Goal: Information Seeking & Learning: Check status

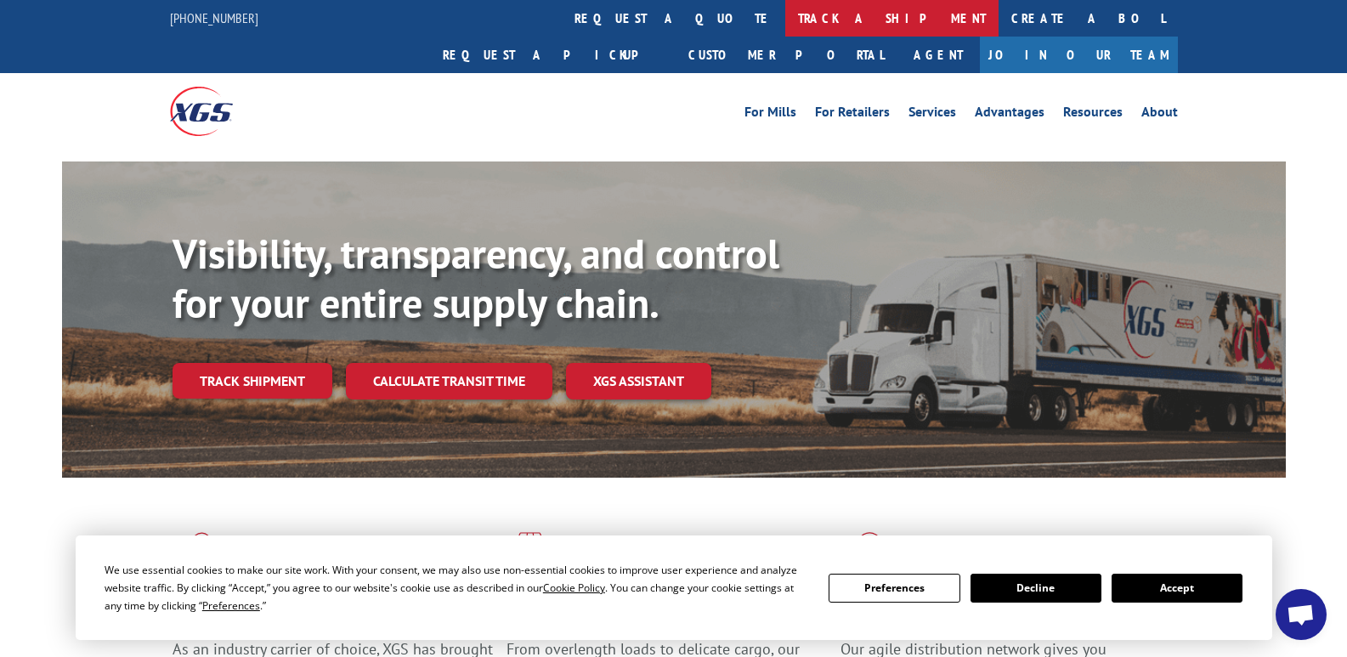
click at [785, 14] on link "track a shipment" at bounding box center [891, 18] width 213 height 37
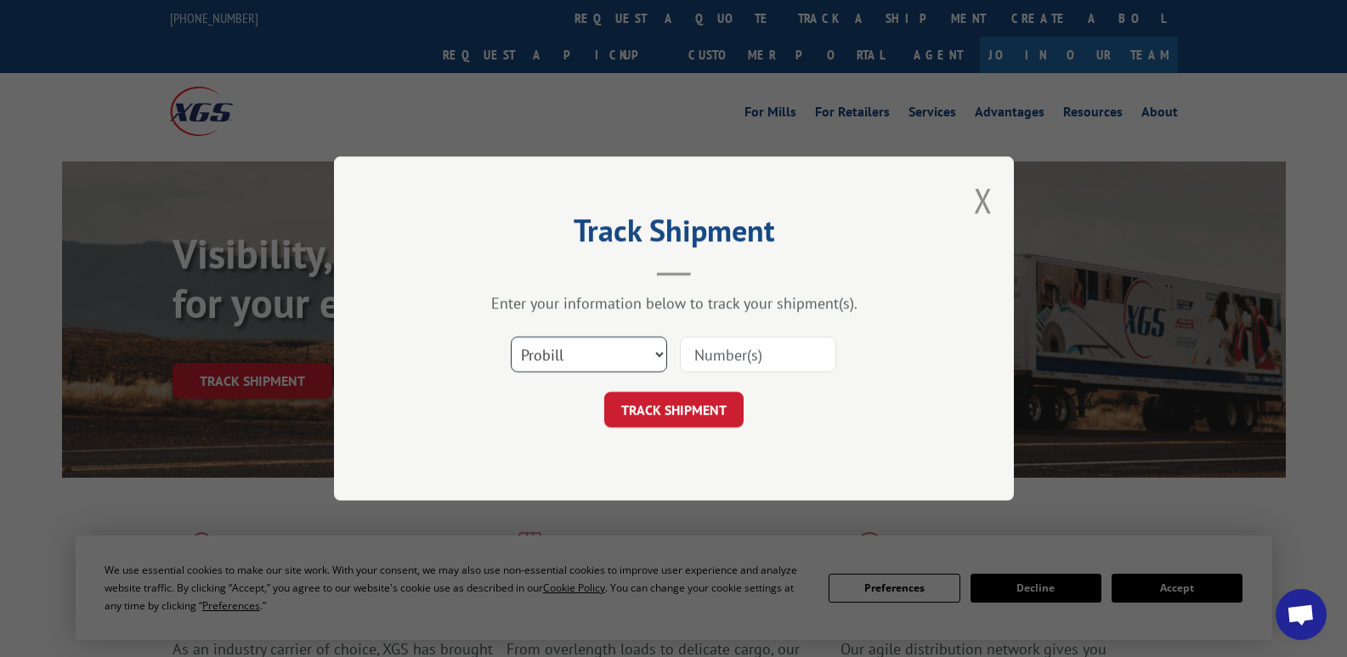
click at [603, 358] on select "Select category... Probill BOL PO" at bounding box center [589, 354] width 156 height 36
select select "bol"
click at [511, 336] on select "Select category... Probill BOL PO" at bounding box center [589, 354] width 156 height 36
click at [722, 356] on input at bounding box center [758, 354] width 156 height 36
type input "16934"
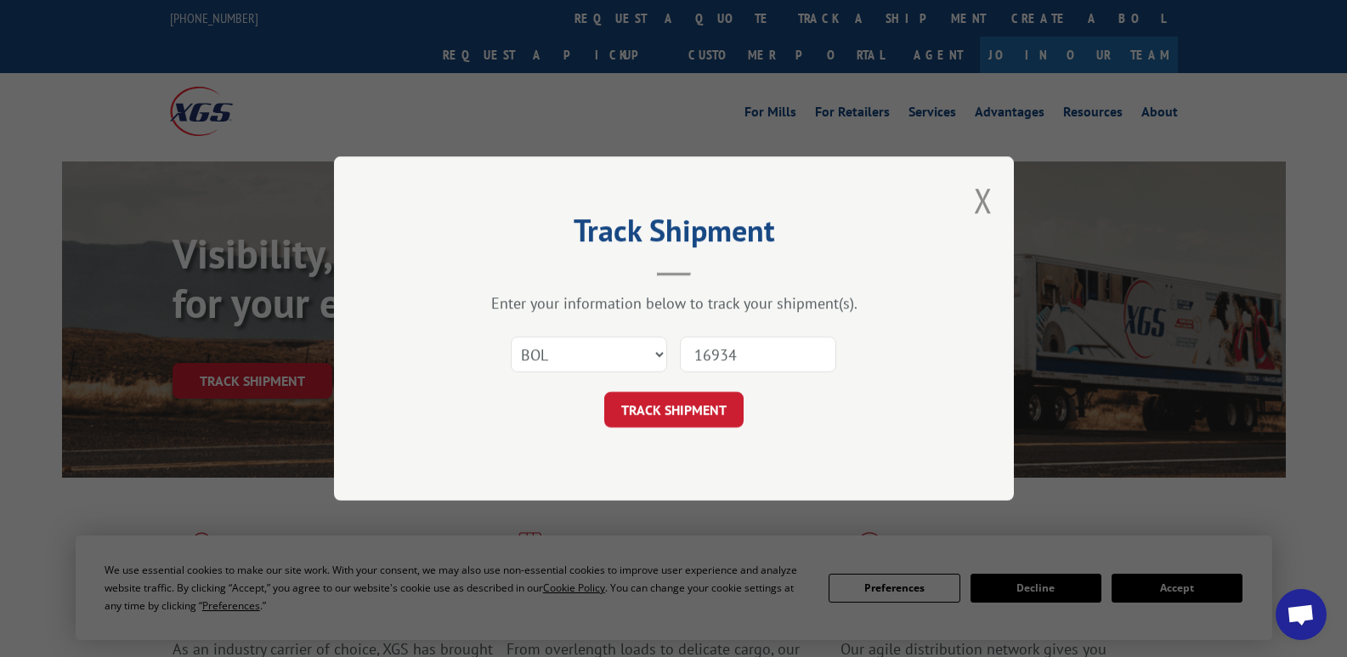
click button "TRACK SHIPMENT" at bounding box center [673, 410] width 139 height 36
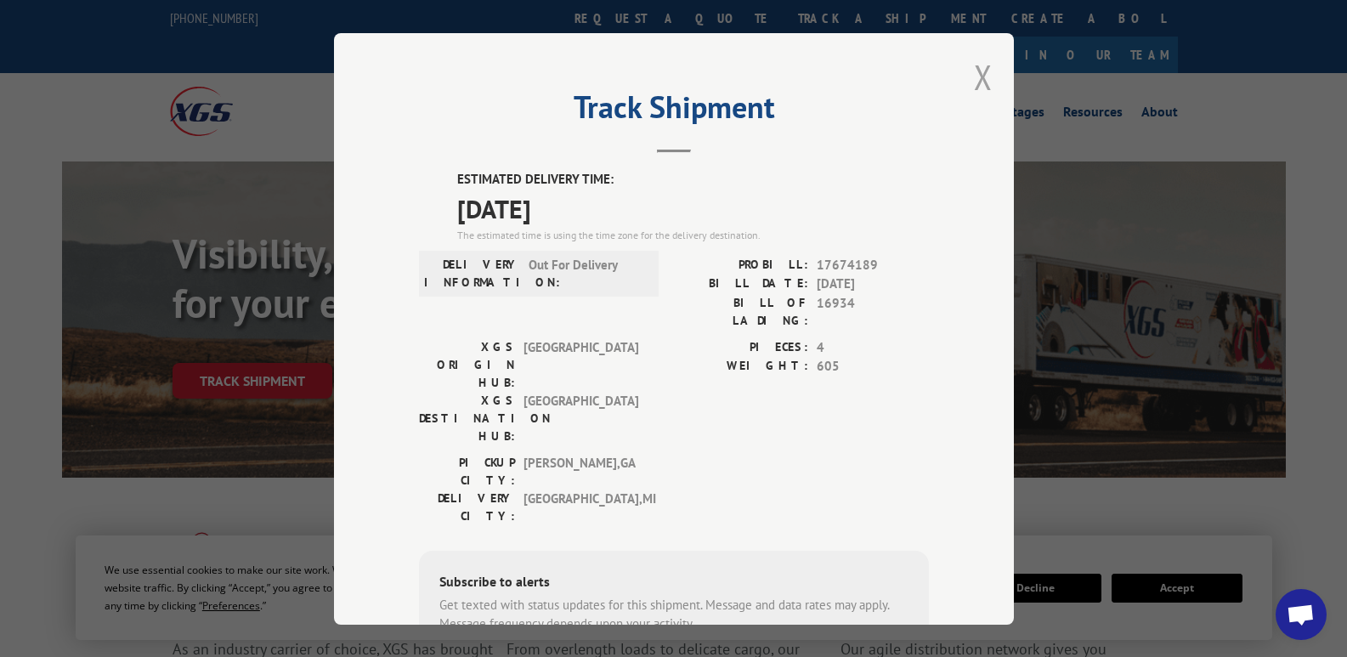
click at [975, 81] on button "Close modal" at bounding box center [983, 76] width 19 height 45
